Goal: Task Accomplishment & Management: Manage account settings

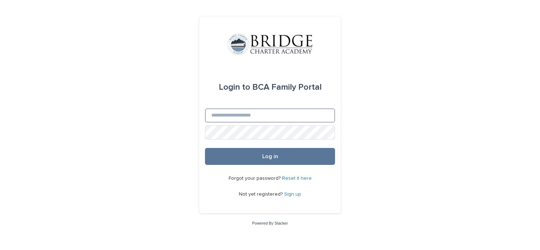
click at [272, 115] on input "Email" at bounding box center [270, 115] width 130 height 14
type input "**********"
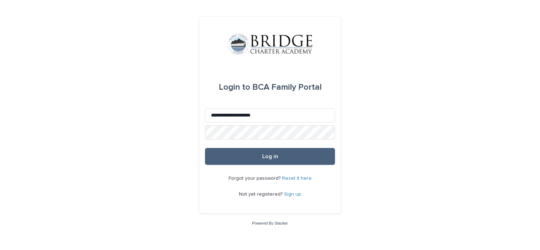
click at [266, 154] on span "Log in" at bounding box center [270, 157] width 16 height 6
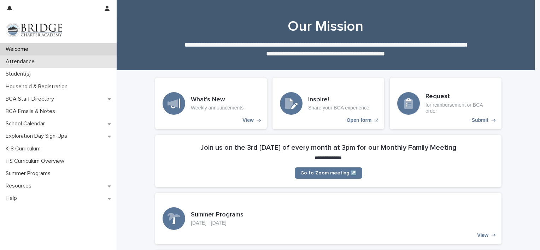
click at [39, 59] on p "Attendance" at bounding box center [21, 61] width 37 height 7
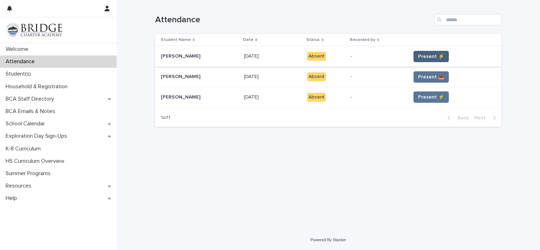
click at [418, 55] on span "Present ⚡" at bounding box center [431, 56] width 26 height 7
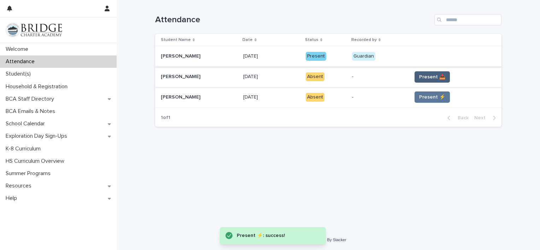
click at [422, 75] on span "Present 📥" at bounding box center [432, 76] width 26 height 7
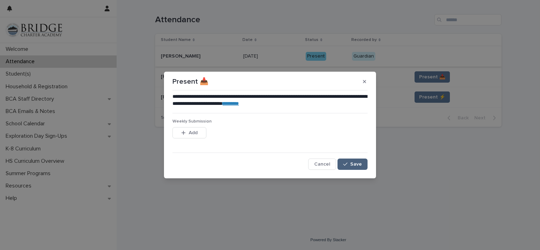
click at [361, 163] on span "Save" at bounding box center [356, 164] width 12 height 5
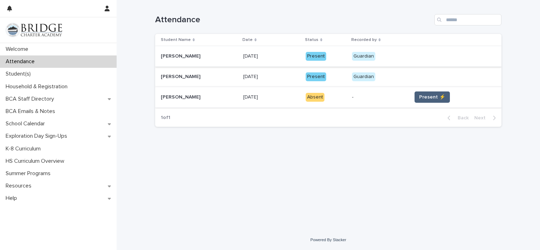
click at [424, 95] on span "Present ⚡" at bounding box center [432, 97] width 26 height 7
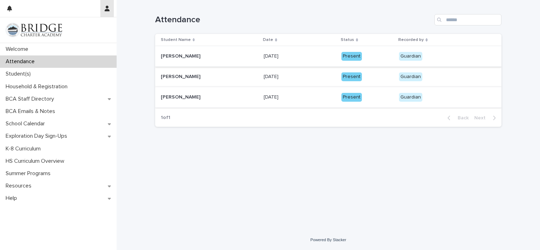
click at [105, 7] on icon "button" at bounding box center [107, 9] width 5 height 6
click at [77, 27] on p "Log Out" at bounding box center [86, 30] width 44 height 12
